Goal: Task Accomplishment & Management: Complete application form

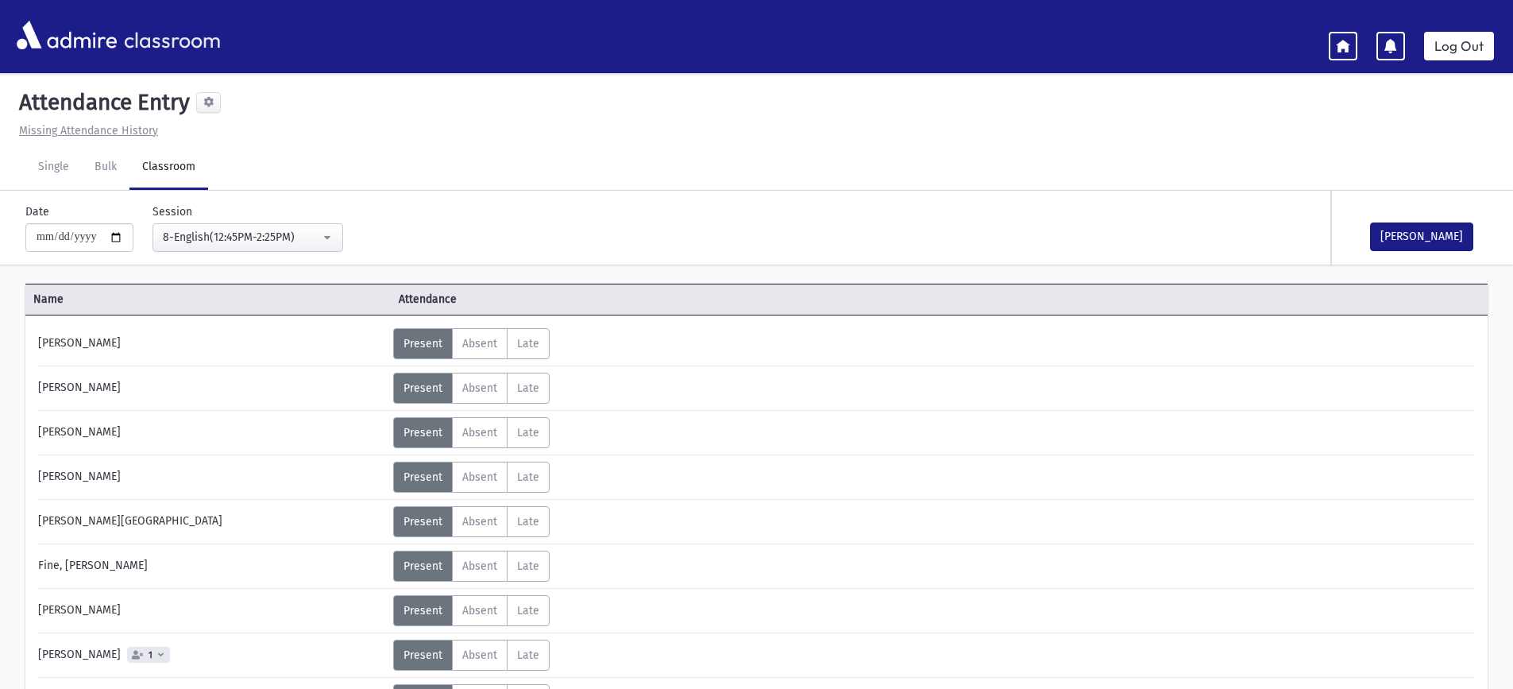
select select "****"
click at [65, 174] on link "Single" at bounding box center [53, 167] width 56 height 44
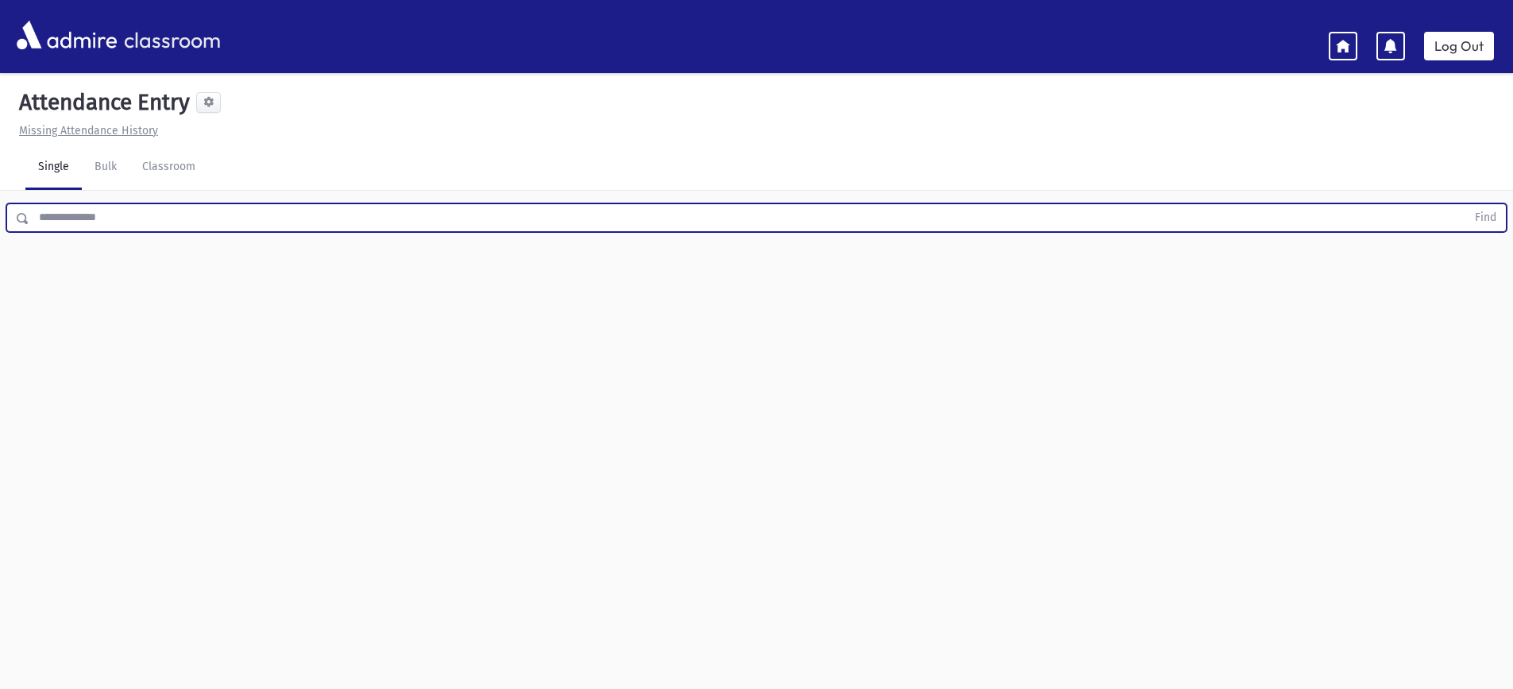
click at [149, 230] on input "text" at bounding box center [747, 217] width 1437 height 29
type input "******"
click at [1465, 204] on button "Find" at bounding box center [1485, 217] width 41 height 27
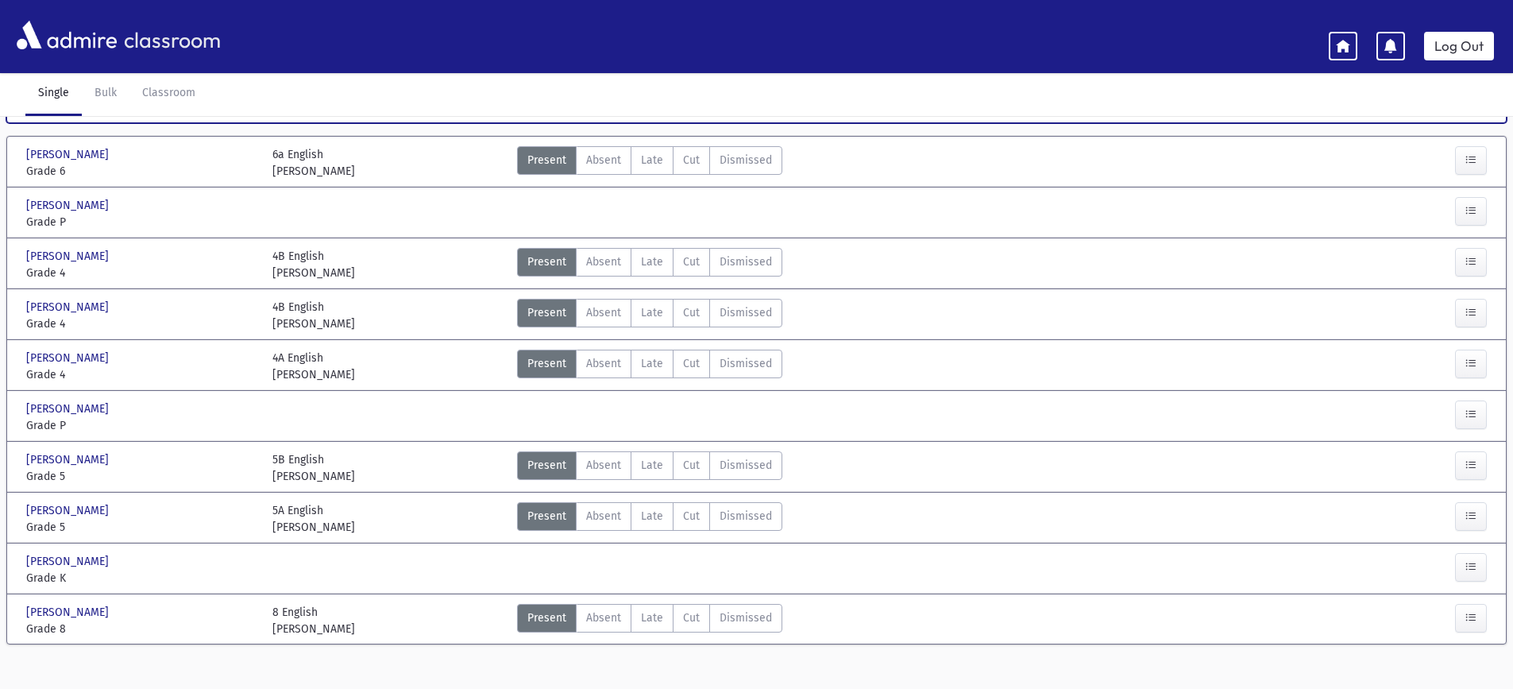
scroll to position [122, 0]
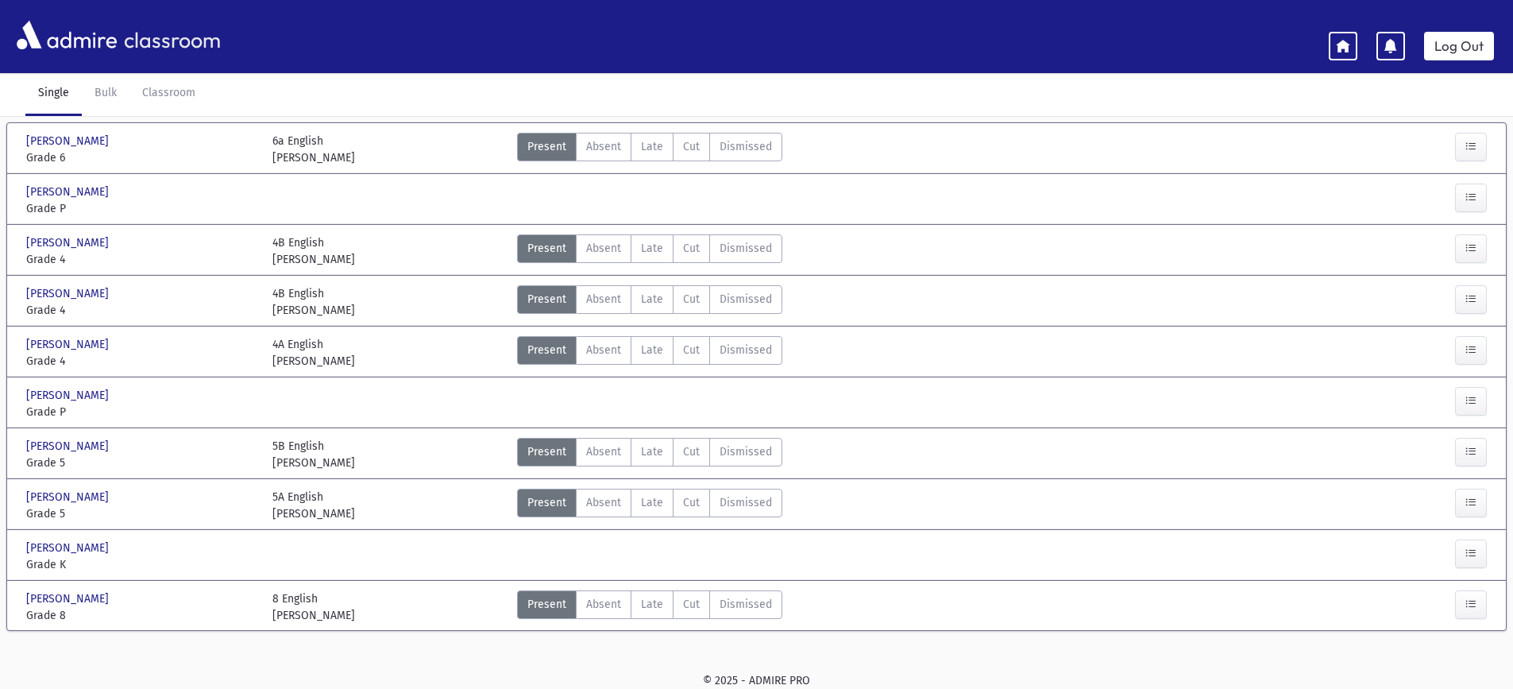
drag, startPoint x: 50, startPoint y: 97, endPoint x: 48, endPoint y: 109, distance: 12.0
click at [50, 97] on link "Single" at bounding box center [53, 93] width 56 height 44
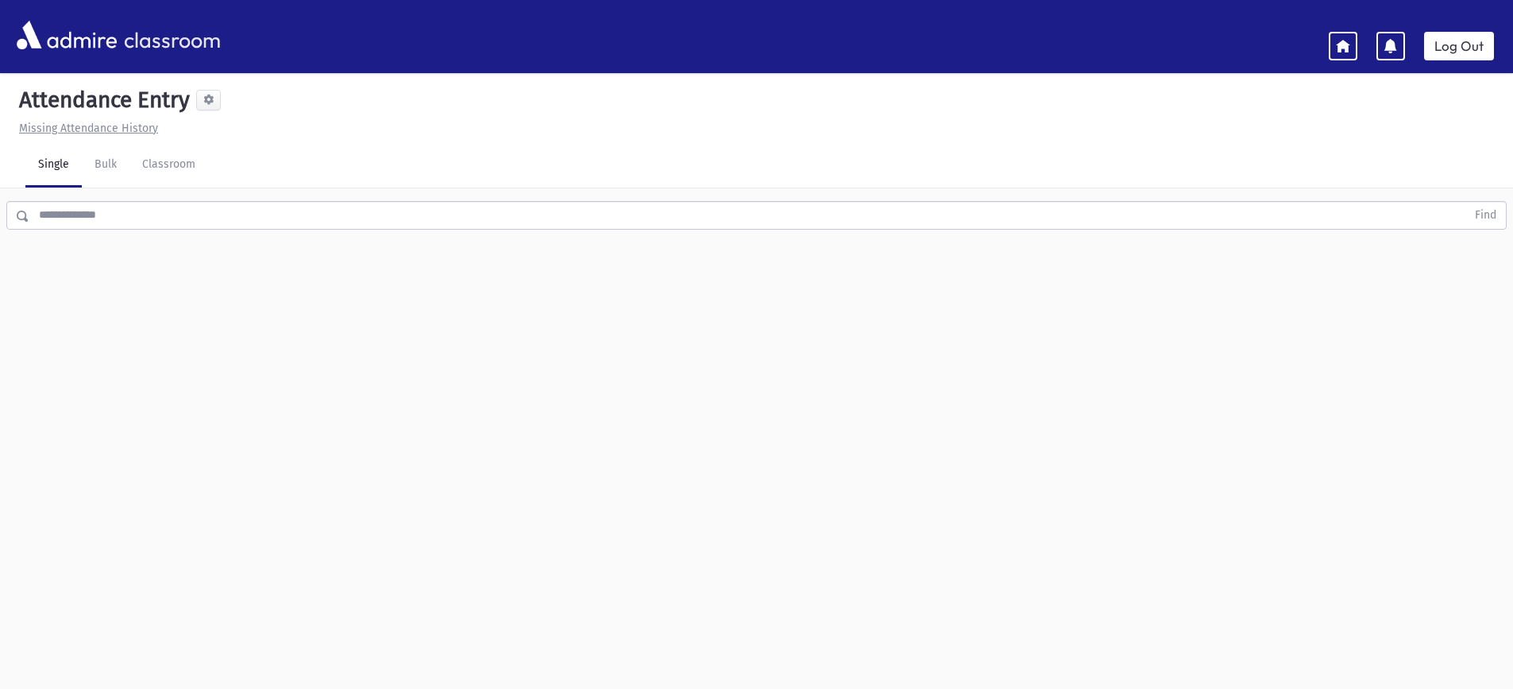
scroll to position [0, 0]
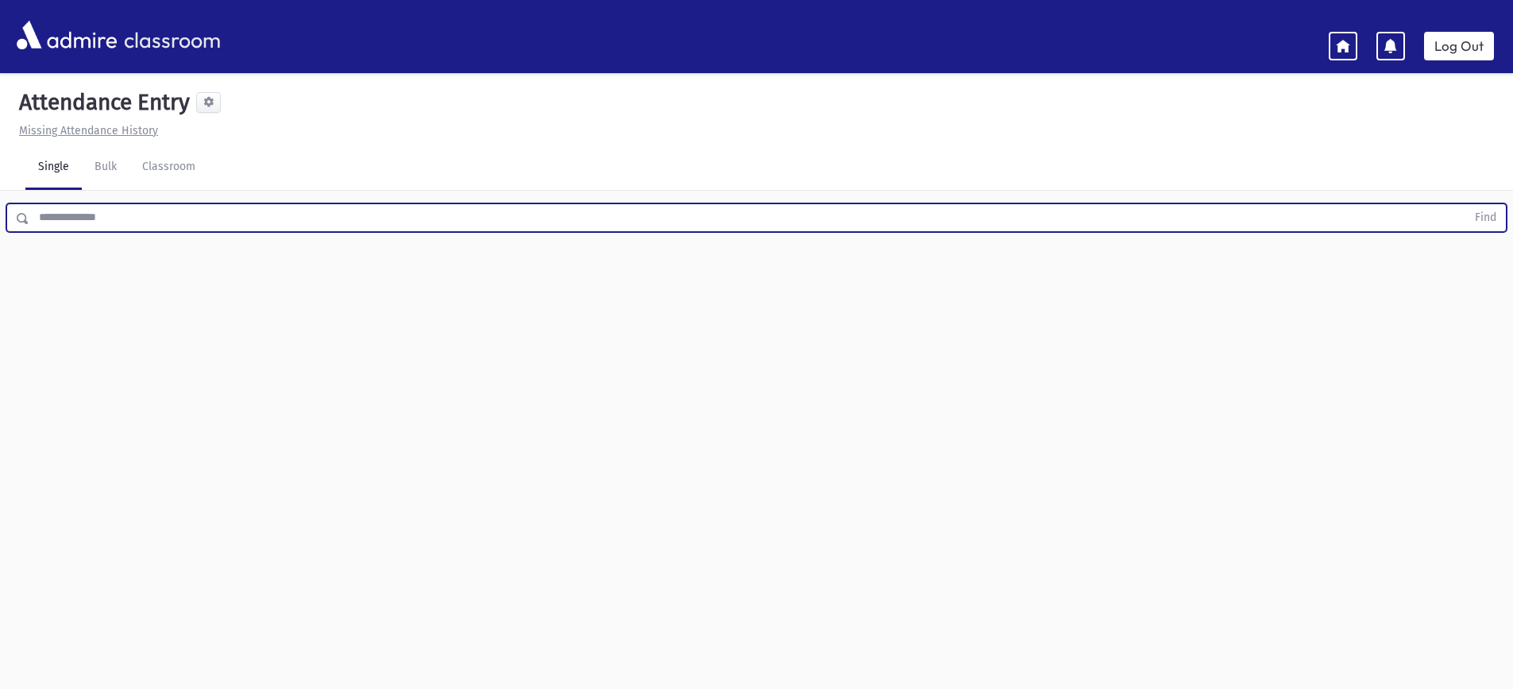
drag, startPoint x: 108, startPoint y: 208, endPoint x: 24, endPoint y: 144, distance: 106.0
click at [106, 208] on input "text" at bounding box center [747, 217] width 1437 height 29
click at [1465, 204] on button "Find" at bounding box center [1485, 217] width 41 height 27
type input "*"
click at [1465, 204] on button "Find" at bounding box center [1485, 217] width 41 height 27
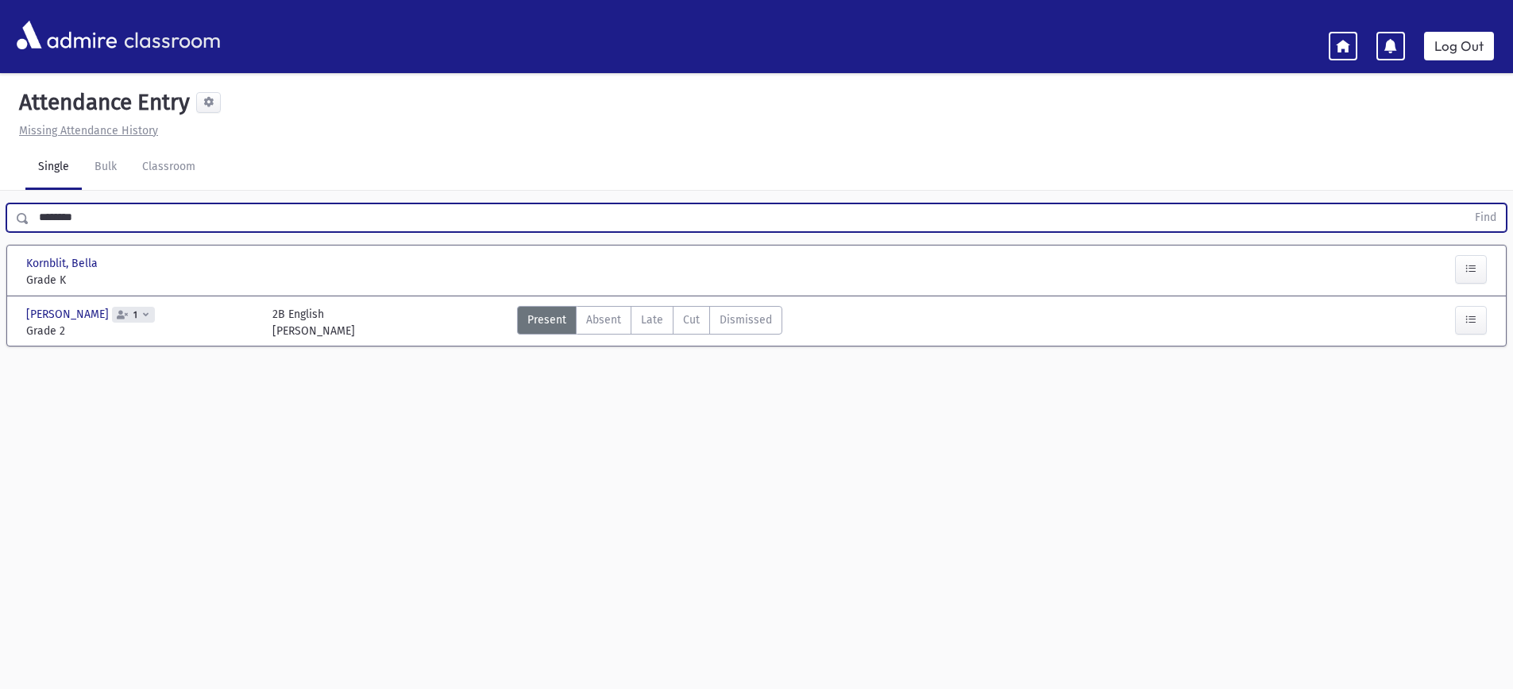
drag, startPoint x: 17, startPoint y: 209, endPoint x: 0, endPoint y: 171, distance: 41.6
click at [0, 199] on div "******** Find" at bounding box center [756, 215] width 1513 height 48
click at [1465, 204] on button "Find" at bounding box center [1485, 217] width 41 height 27
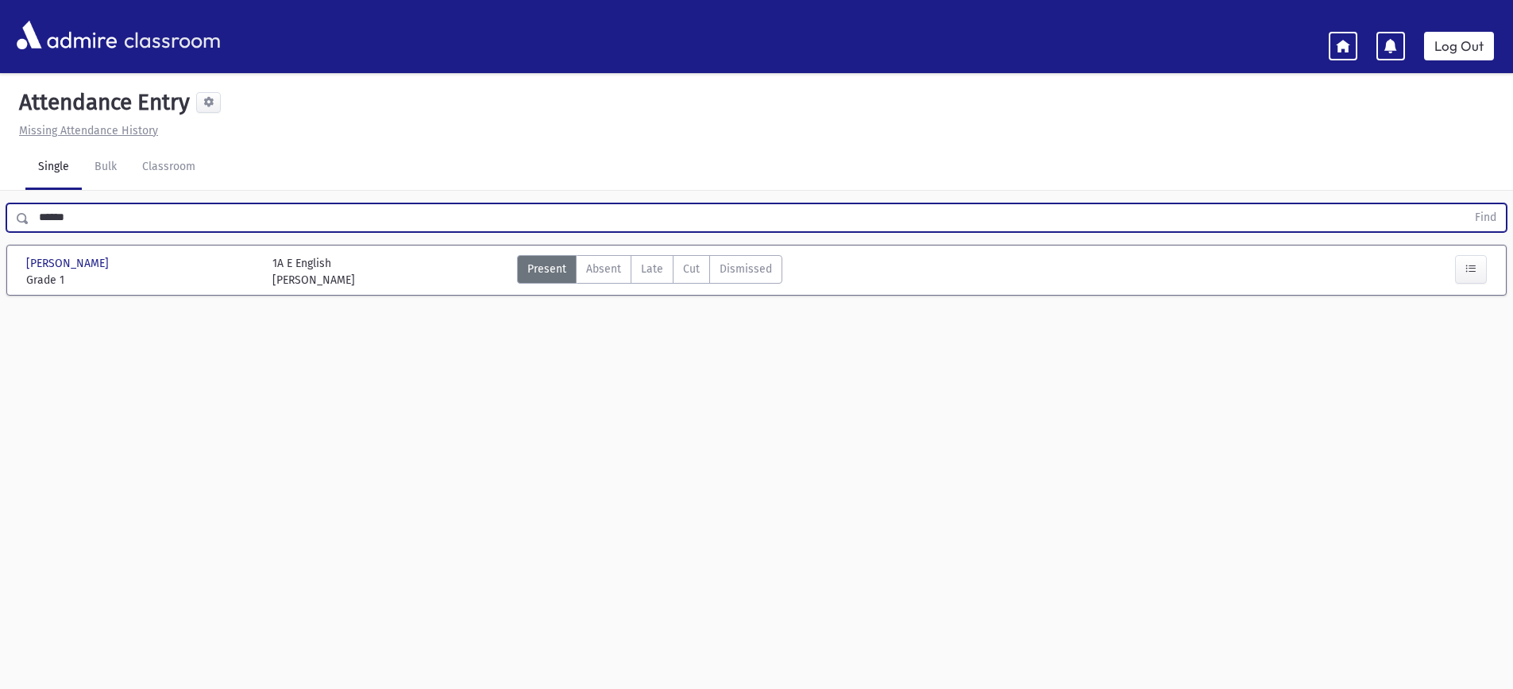
drag, startPoint x: 85, startPoint y: 217, endPoint x: 0, endPoint y: 216, distance: 85.0
click at [0, 216] on div "****** Find" at bounding box center [756, 215] width 1513 height 48
click at [1465, 204] on button "Find" at bounding box center [1485, 217] width 41 height 27
type input "*"
click at [1344, 37] on link at bounding box center [1343, 46] width 29 height 29
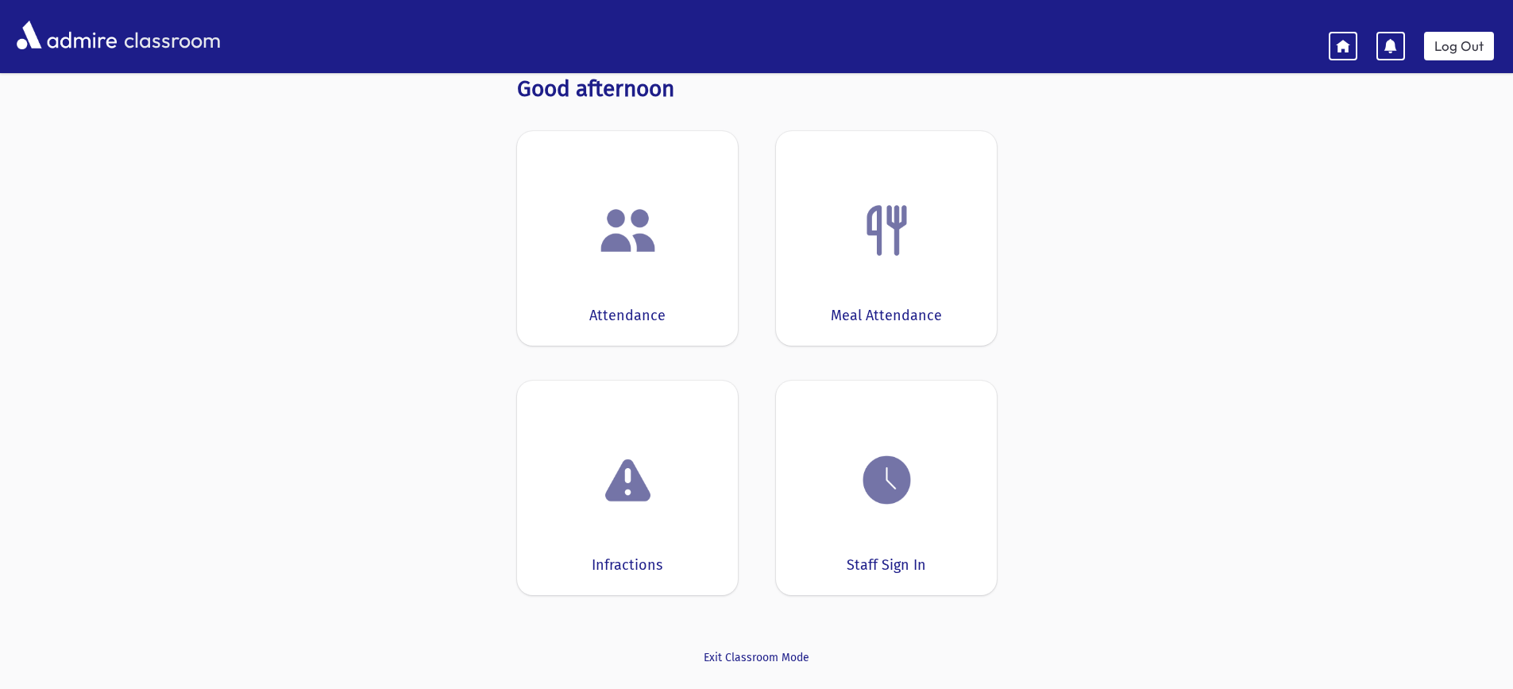
scroll to position [87, 0]
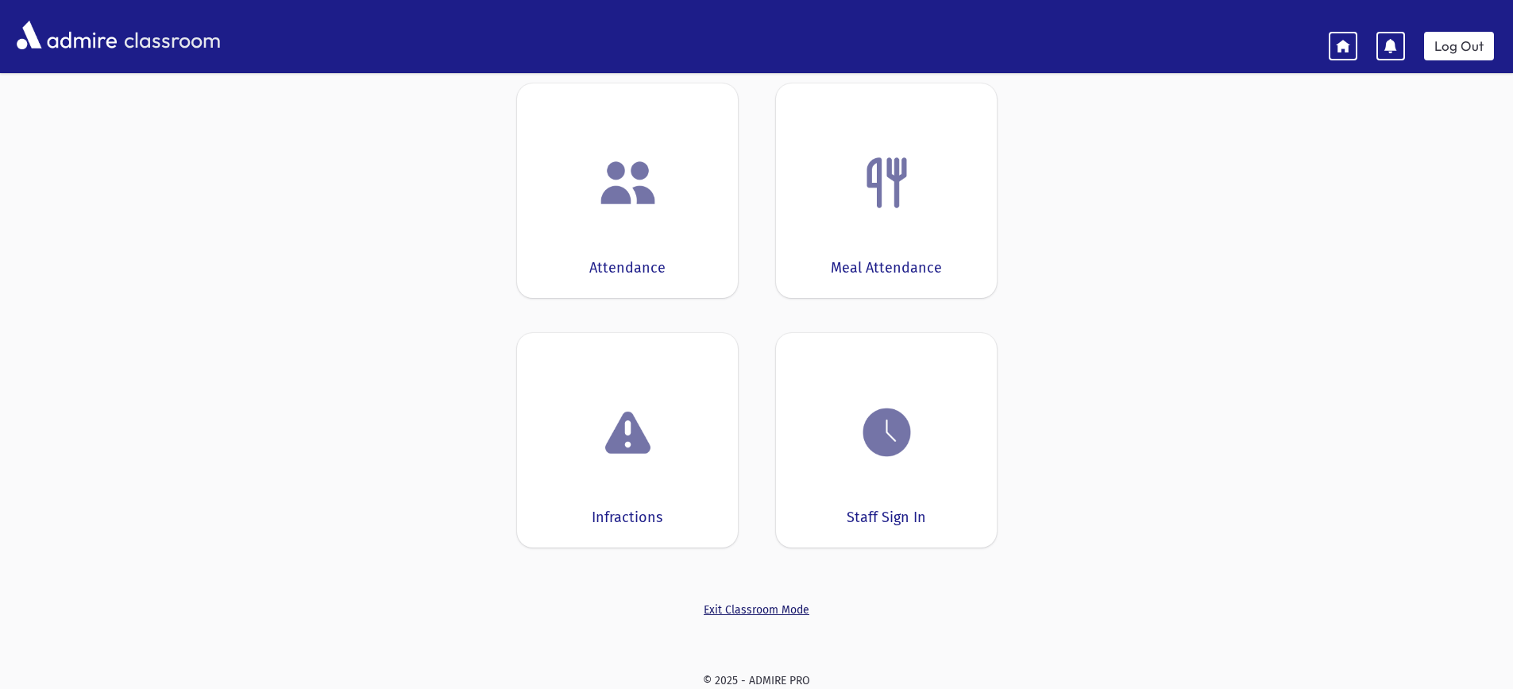
click at [738, 612] on link "Exit Classroom Mode" at bounding box center [757, 609] width 480 height 17
